Goal: Task Accomplishment & Management: Manage account settings

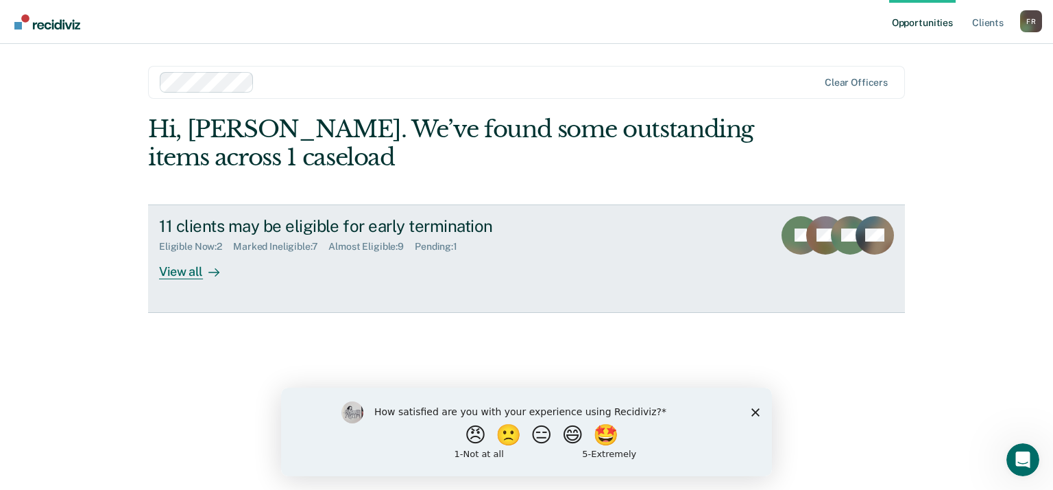
click at [169, 271] on div "View all" at bounding box center [197, 265] width 77 height 27
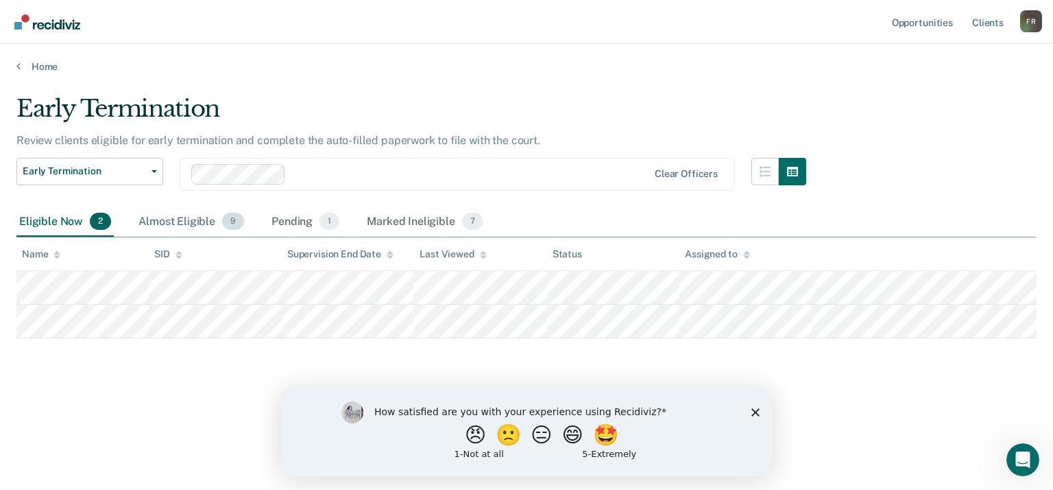
click at [181, 223] on div "Almost Eligible 9" at bounding box center [191, 222] width 111 height 30
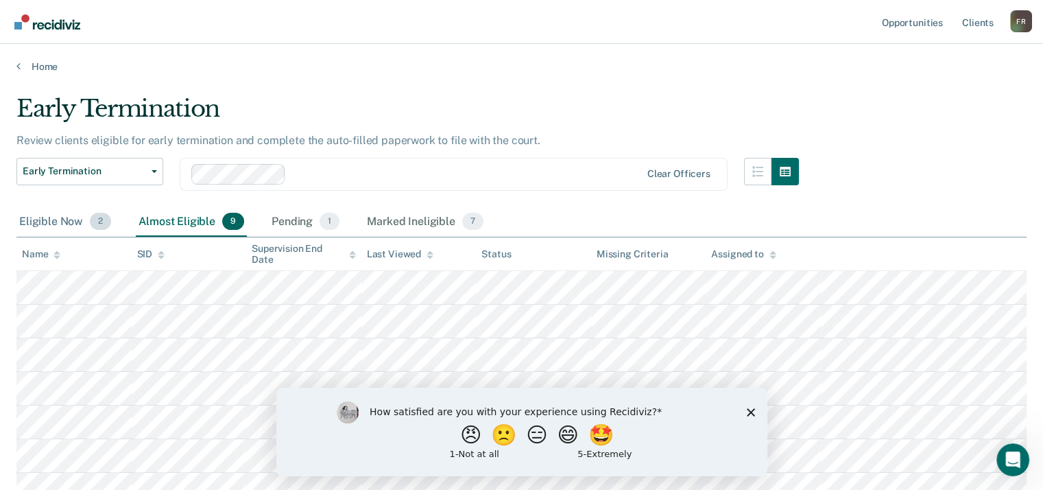
click at [60, 223] on div "Eligible Now 2" at bounding box center [64, 222] width 97 height 30
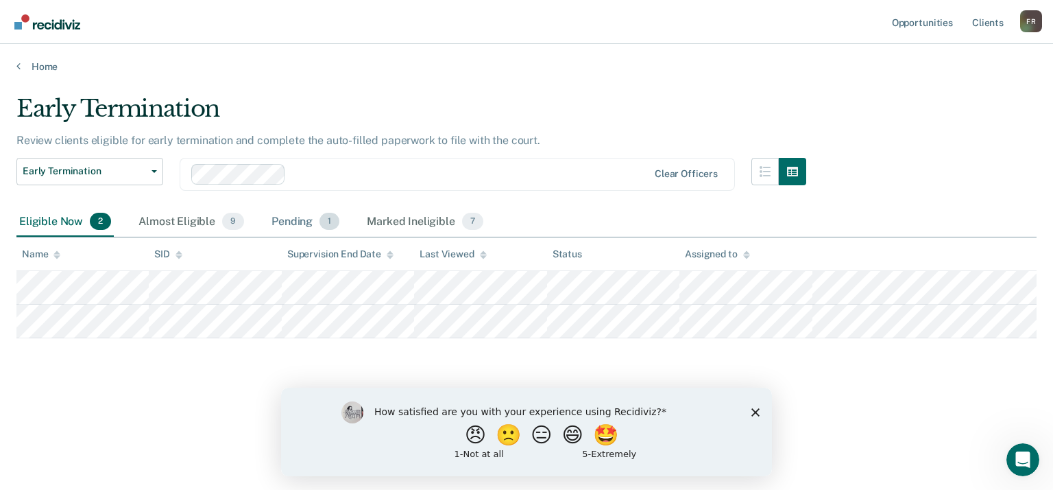
click at [302, 219] on div "Pending 1" at bounding box center [305, 222] width 73 height 30
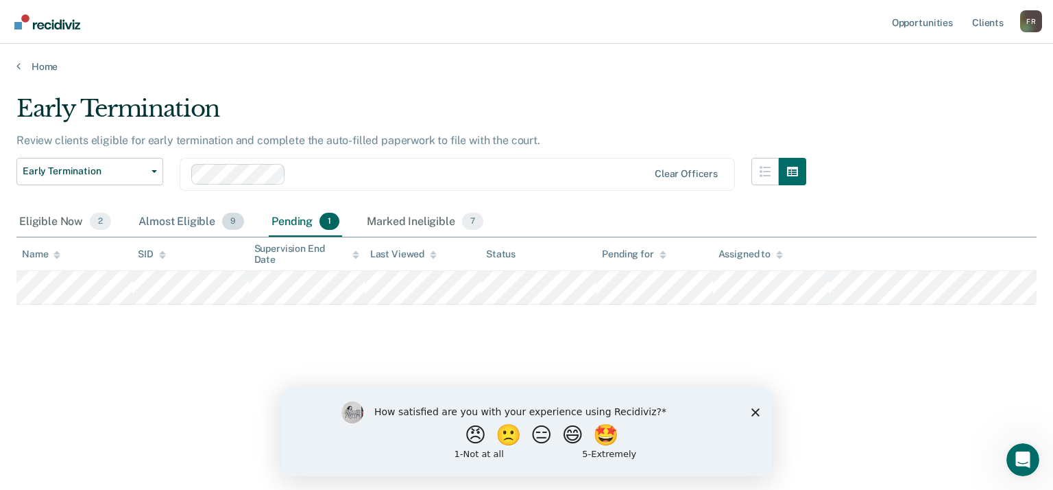
click at [192, 226] on div "Almost Eligible 9" at bounding box center [191, 222] width 111 height 30
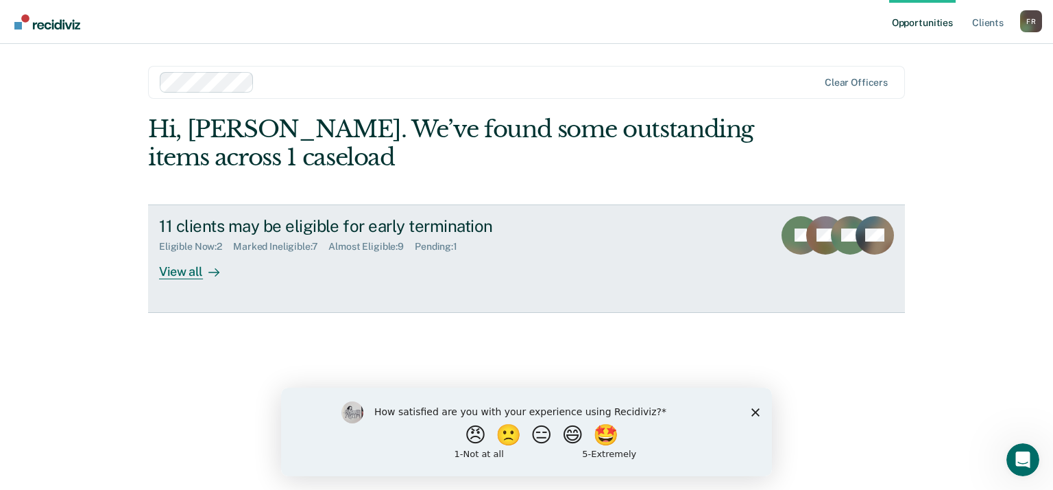
click at [186, 271] on div "View all" at bounding box center [197, 265] width 77 height 27
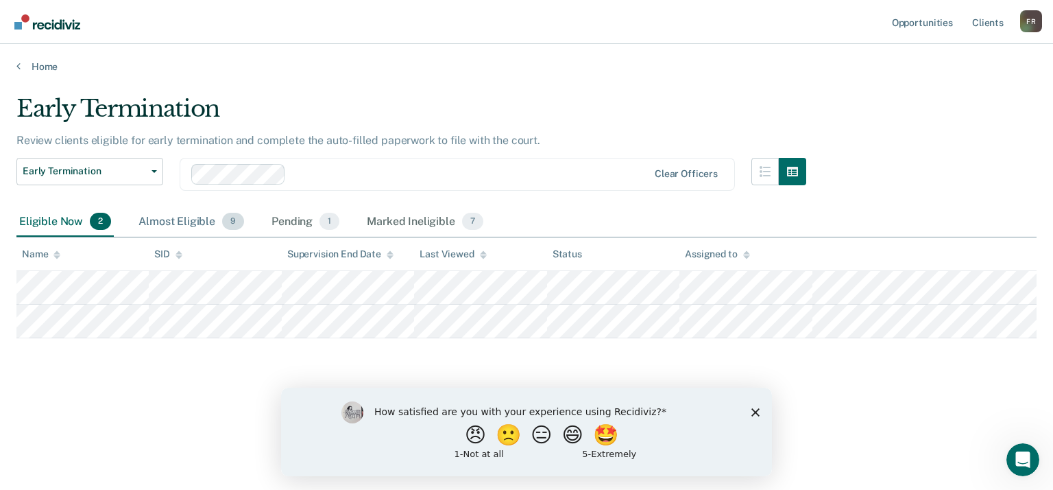
click at [165, 227] on div "Almost Eligible 9" at bounding box center [191, 222] width 111 height 30
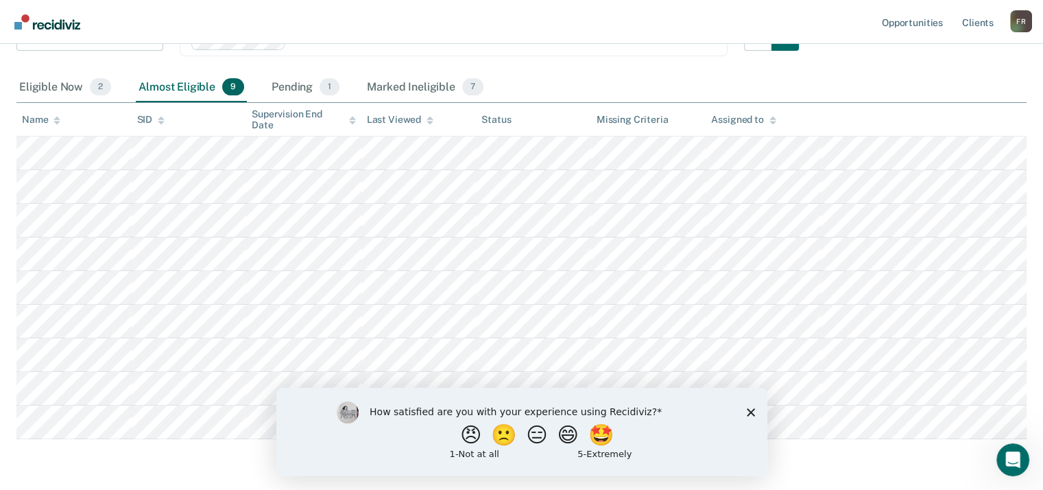
scroll to position [139, 0]
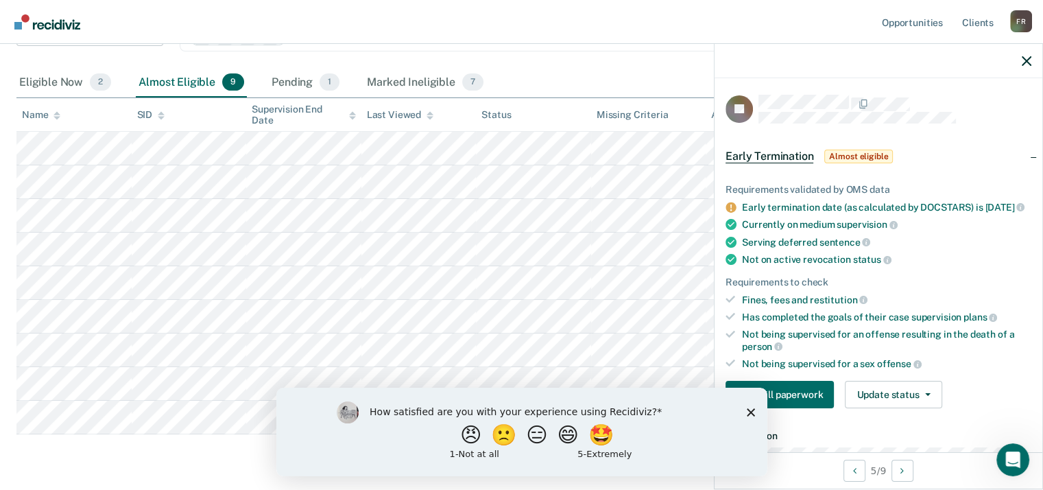
click at [756, 409] on div "How satisfied are you with your experience using Recidiviz? 😠 🙁 😑 😄 🤩 1 - Not a…" at bounding box center [521, 431] width 491 height 88
click at [748, 412] on icon "Close survey" at bounding box center [750, 411] width 8 height 8
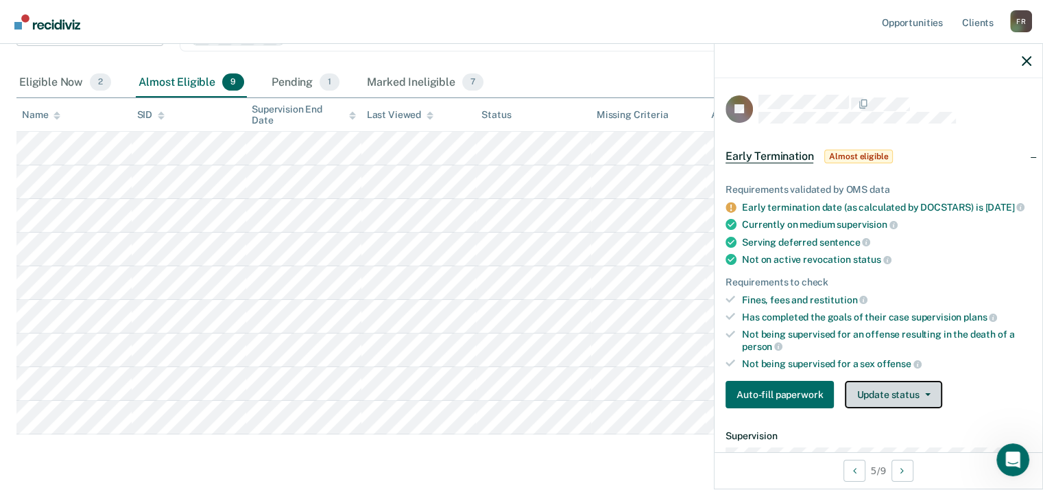
click at [919, 388] on button "Update status" at bounding box center [893, 394] width 97 height 27
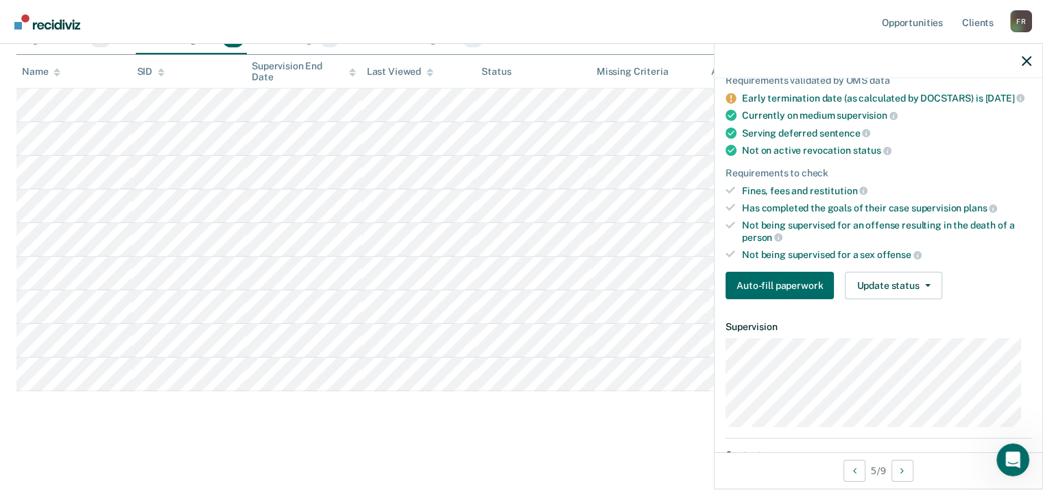
scroll to position [110, 0]
click at [922, 295] on button "Update status" at bounding box center [893, 284] width 97 height 27
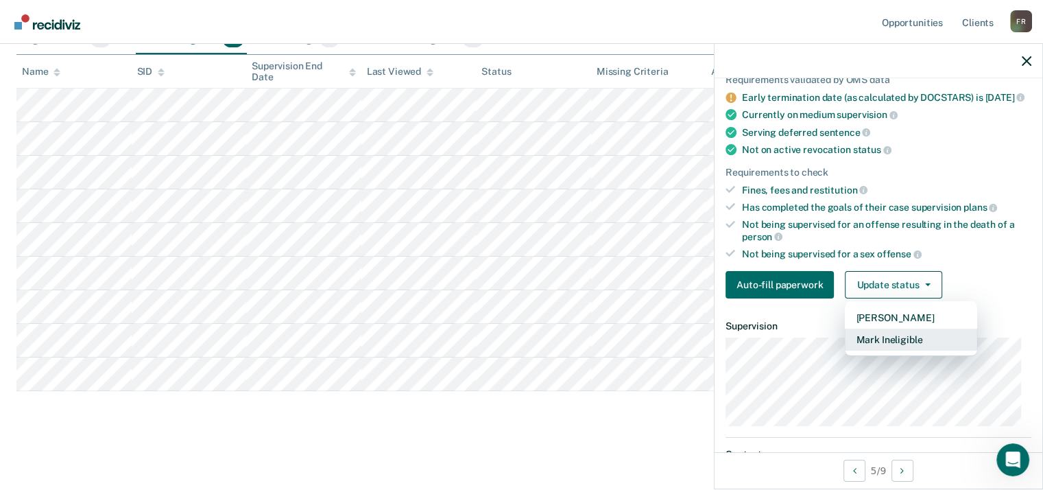
click at [894, 350] on button "Mark Ineligible" at bounding box center [911, 339] width 132 height 22
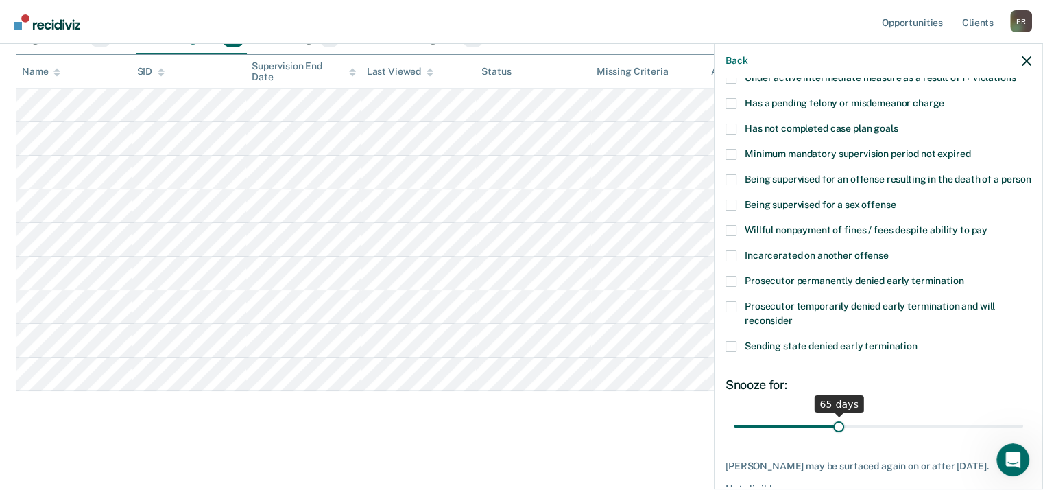
drag, startPoint x: 782, startPoint y: 440, endPoint x: 834, endPoint y: 440, distance: 51.4
type input "65"
click at [834, 438] on input "range" at bounding box center [878, 426] width 289 height 24
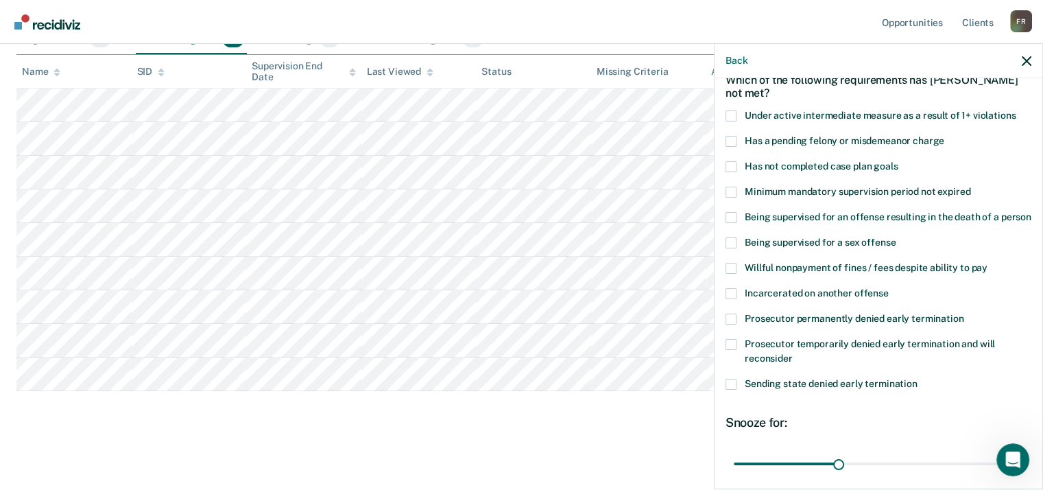
scroll to position [65, 0]
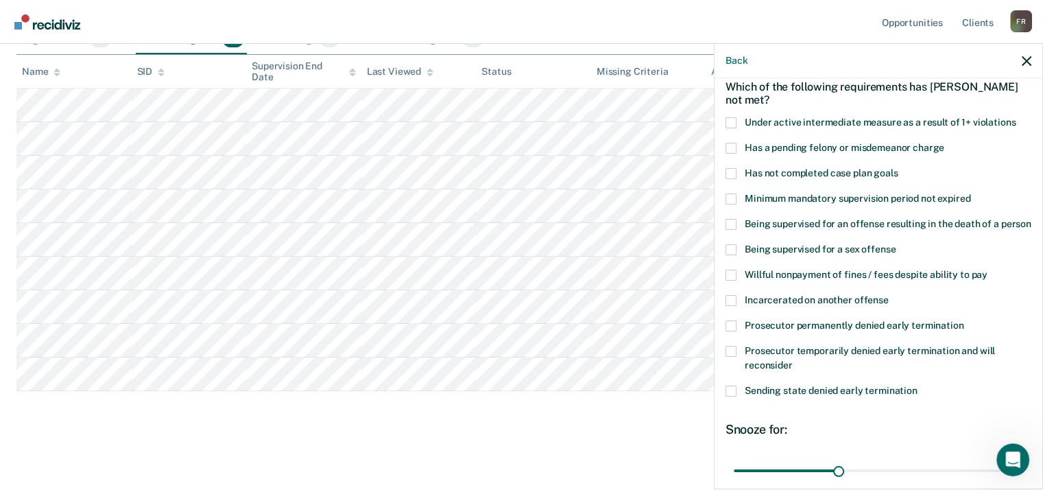
click at [730, 168] on span at bounding box center [730, 173] width 11 height 11
click at [898, 168] on input "Has not completed case plan goals" at bounding box center [898, 168] width 0 height 0
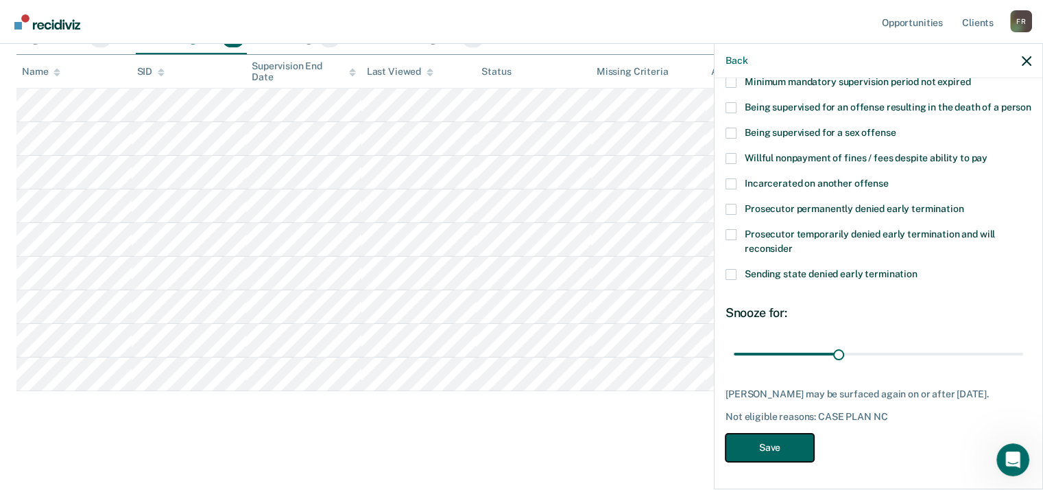
click at [763, 446] on button "Save" at bounding box center [769, 447] width 88 height 28
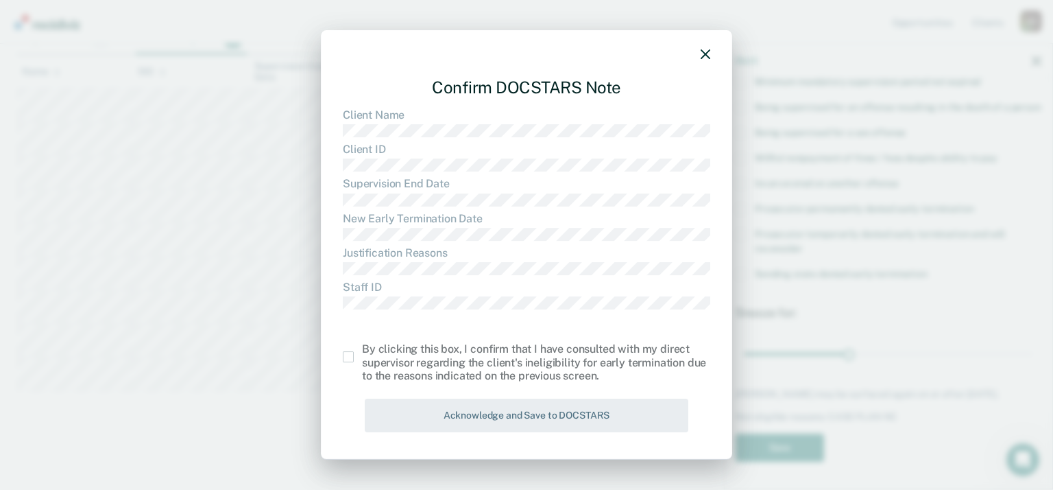
click at [346, 354] on span at bounding box center [348, 356] width 11 height 11
click at [362, 351] on input "checkbox" at bounding box center [362, 351] width 0 height 0
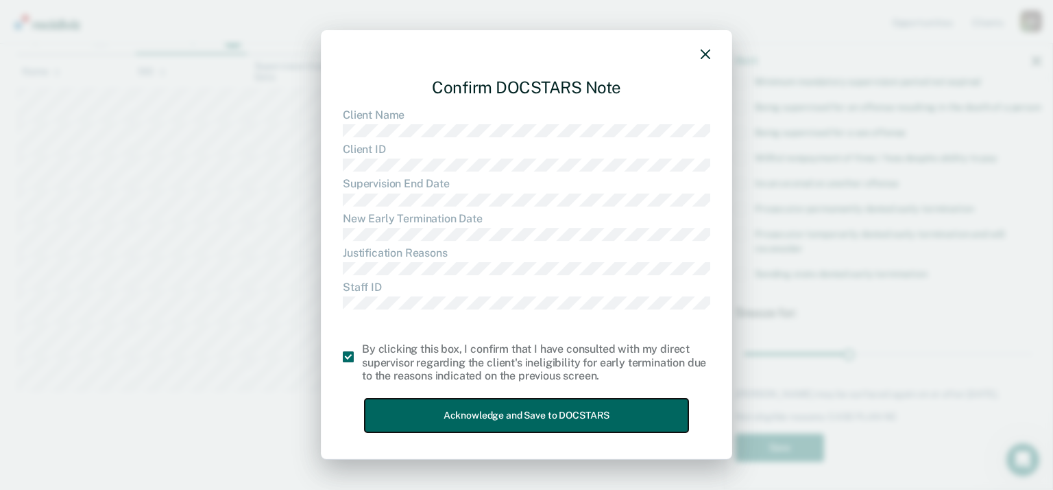
click at [488, 415] on button "Acknowledge and Save to DOCSTARS" at bounding box center [527, 415] width 324 height 34
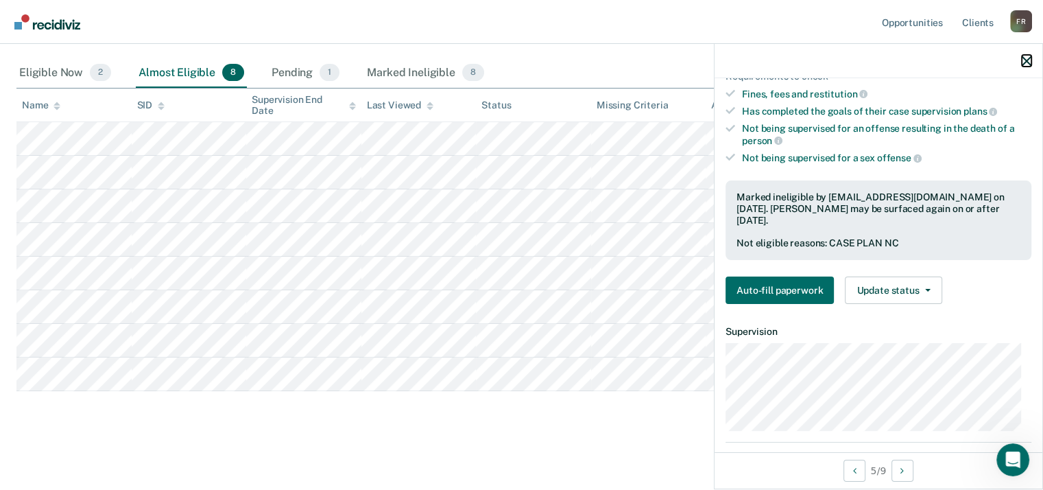
click at [1024, 56] on icon "button" at bounding box center [1027, 61] width 10 height 10
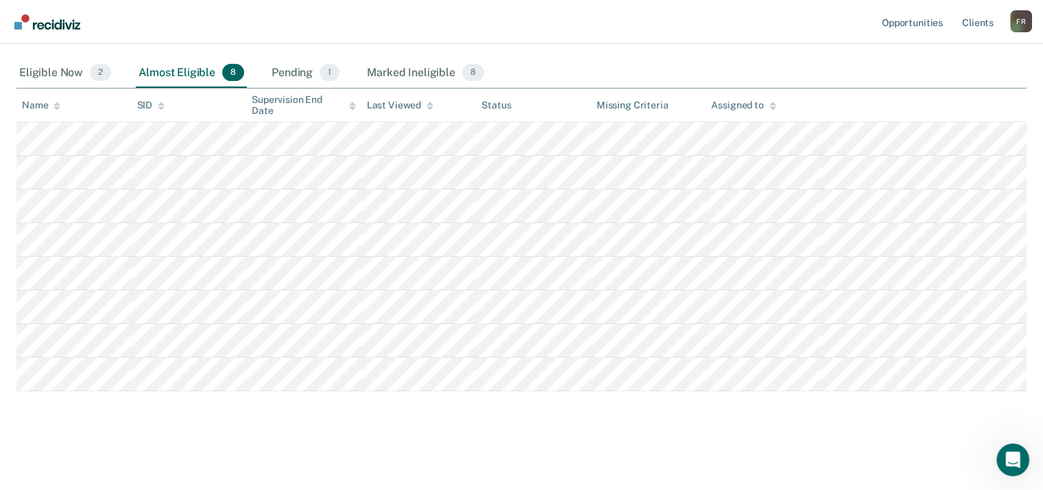
drag, startPoint x: 1024, startPoint y: 56, endPoint x: 1053, endPoint y: 10, distance: 53.9
click at [1043, 10] on html "Looks like you’re using Internet Explorer 11. For faster loading and a better e…" at bounding box center [521, 96] width 1043 height 490
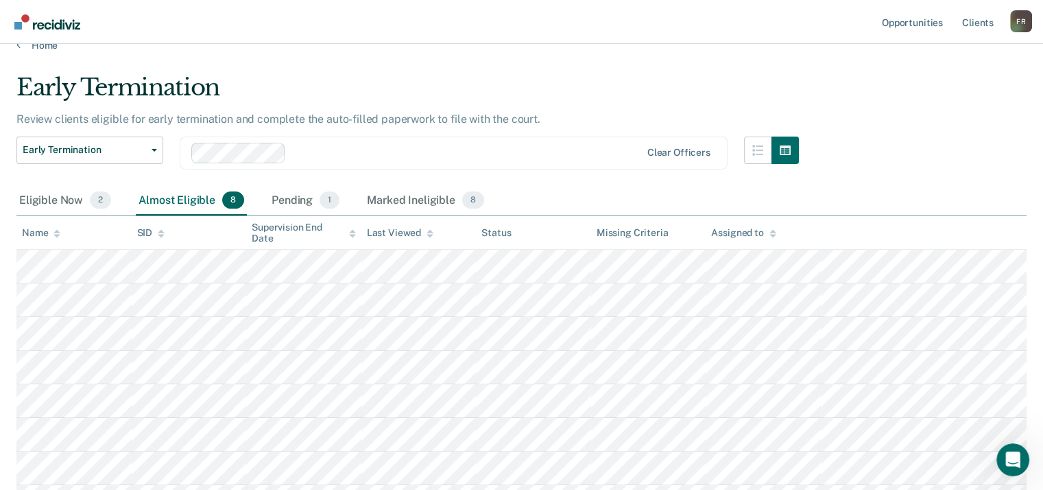
scroll to position [0, 0]
